Goal: Navigation & Orientation: Understand site structure

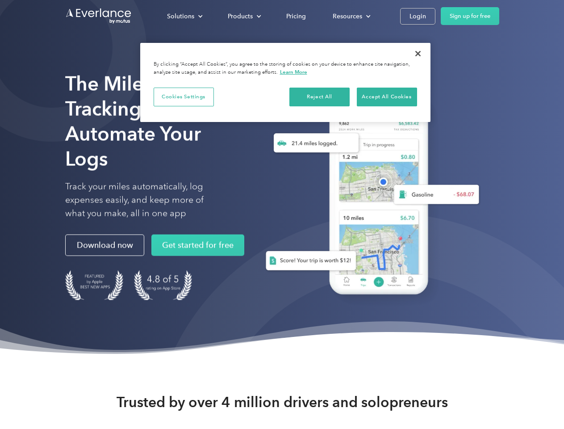
click at [184, 16] on div "Solutions" at bounding box center [180, 16] width 27 height 11
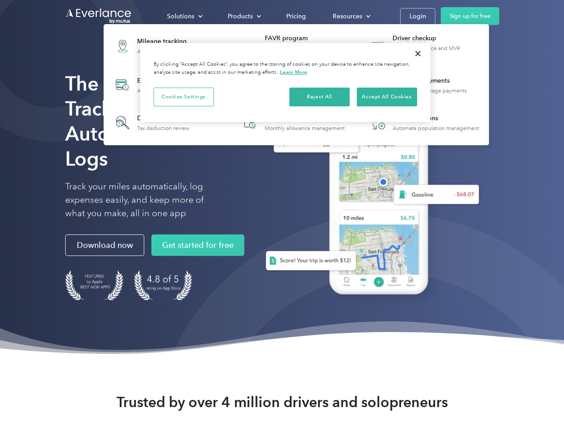
click at [243, 16] on div "Products" at bounding box center [240, 16] width 25 height 11
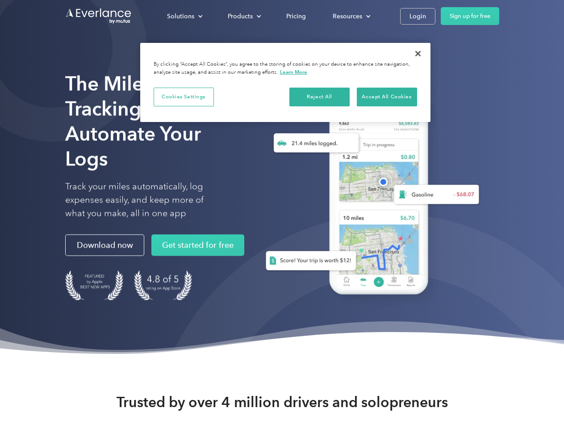
click at [350, 16] on div "Resources" at bounding box center [347, 16] width 29 height 11
click at [183, 96] on button "Cookies Settings" at bounding box center [184, 97] width 60 height 19
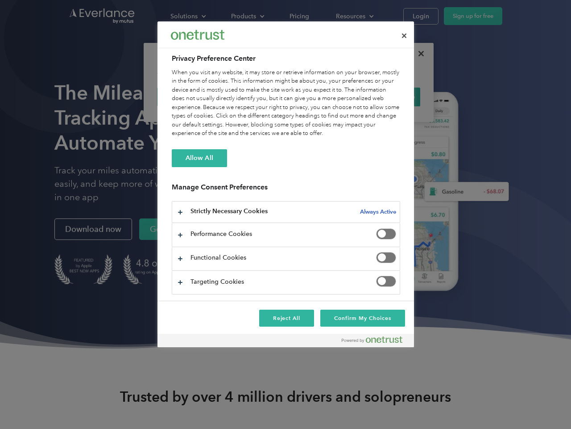
click at [320, 96] on div "When you visit any website, it may store or retrieve information on your browse…" at bounding box center [286, 103] width 229 height 70
click at [387, 96] on div "When you visit any website, it may store or retrieve information on your browse…" at bounding box center [286, 103] width 229 height 70
click at [418, 54] on div at bounding box center [285, 214] width 571 height 429
